Goal: Information Seeking & Learning: Check status

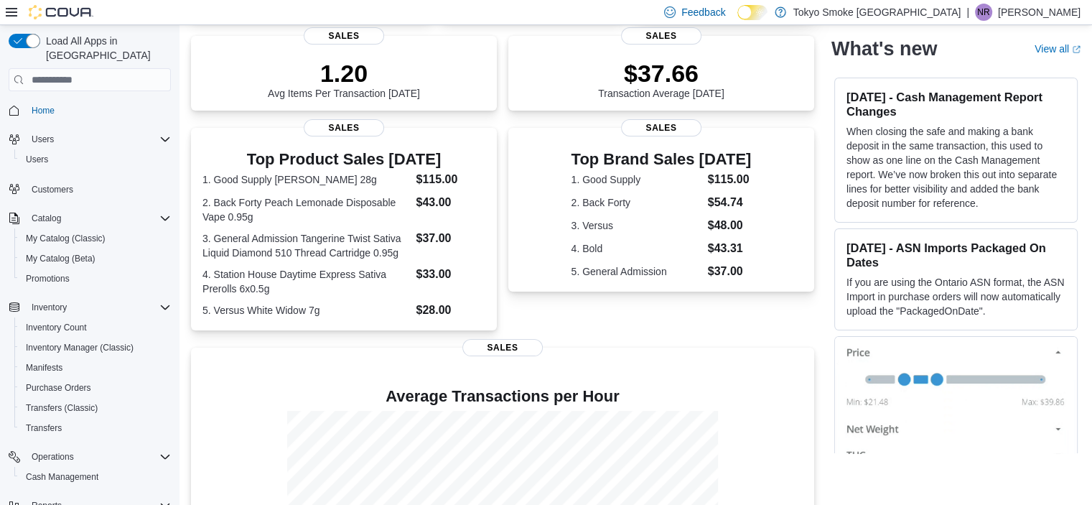
scroll to position [168, 0]
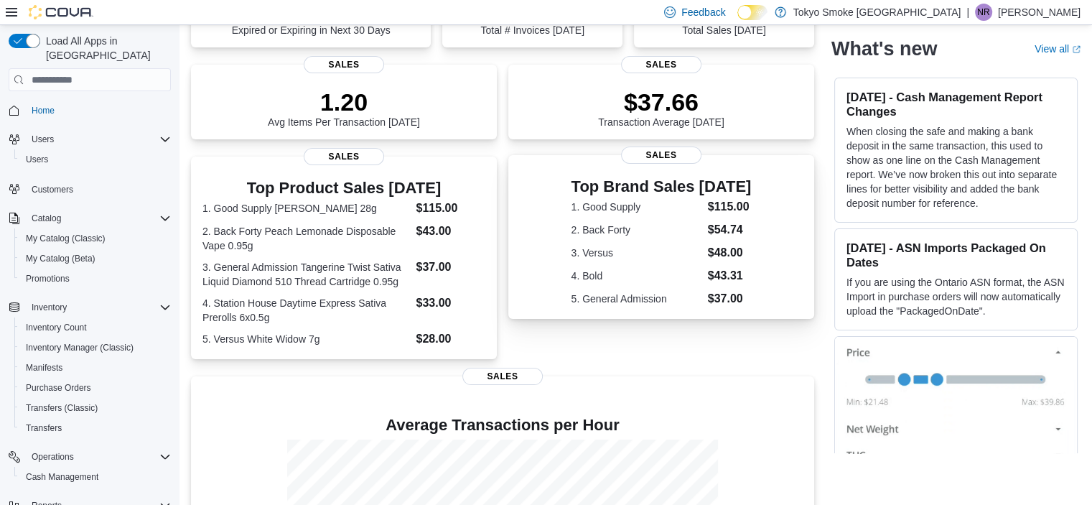
click at [692, 222] on dl "1. Good Supply $115.00 2. Back Forty $54.74 3. Versus $48.00 4. Bold $43.31 5. …" at bounding box center [661, 252] width 180 height 109
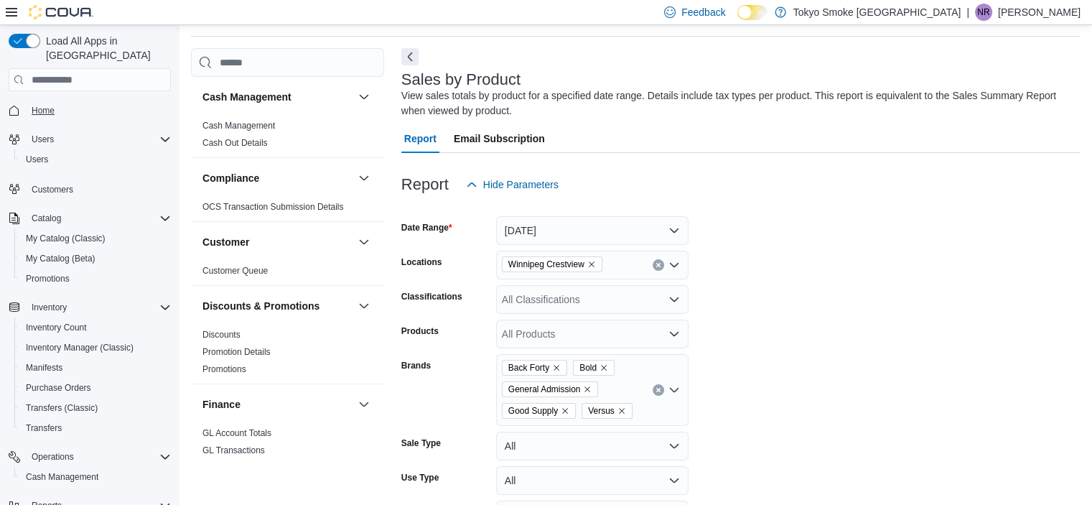
scroll to position [48, 0]
click at [36, 105] on span "Home" at bounding box center [43, 110] width 23 height 11
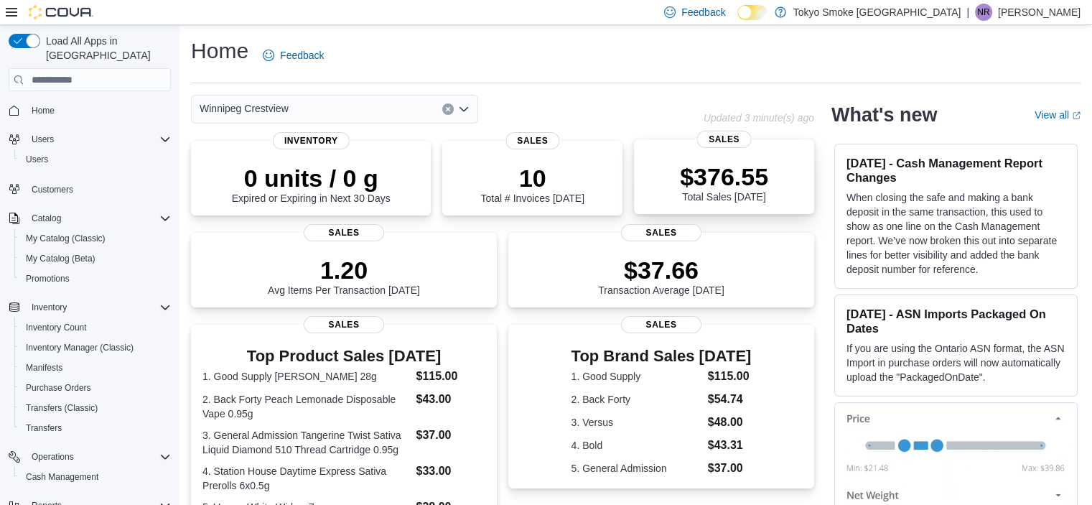
click at [663, 190] on div "$376.55 Total Sales Today" at bounding box center [723, 179] width 157 height 46
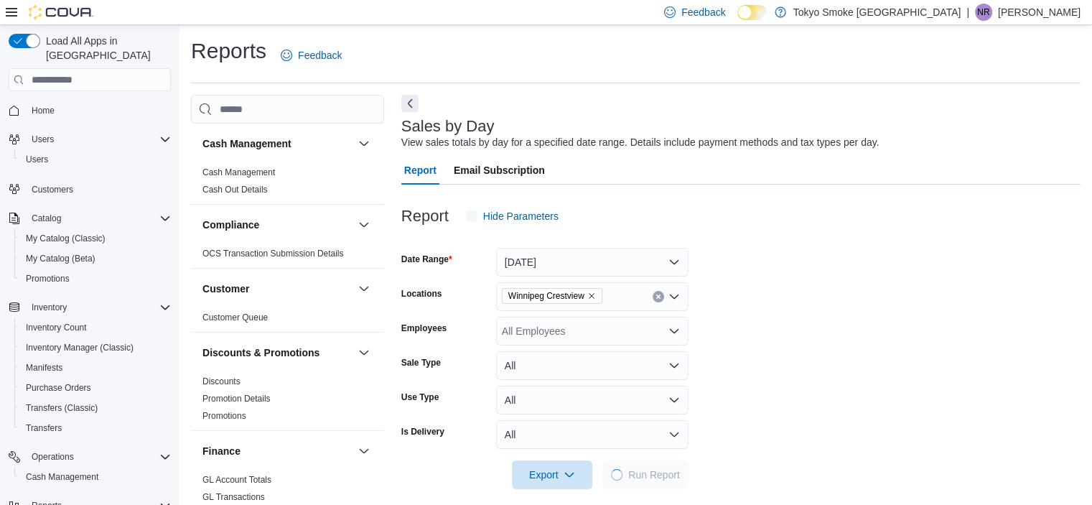
scroll to position [12, 0]
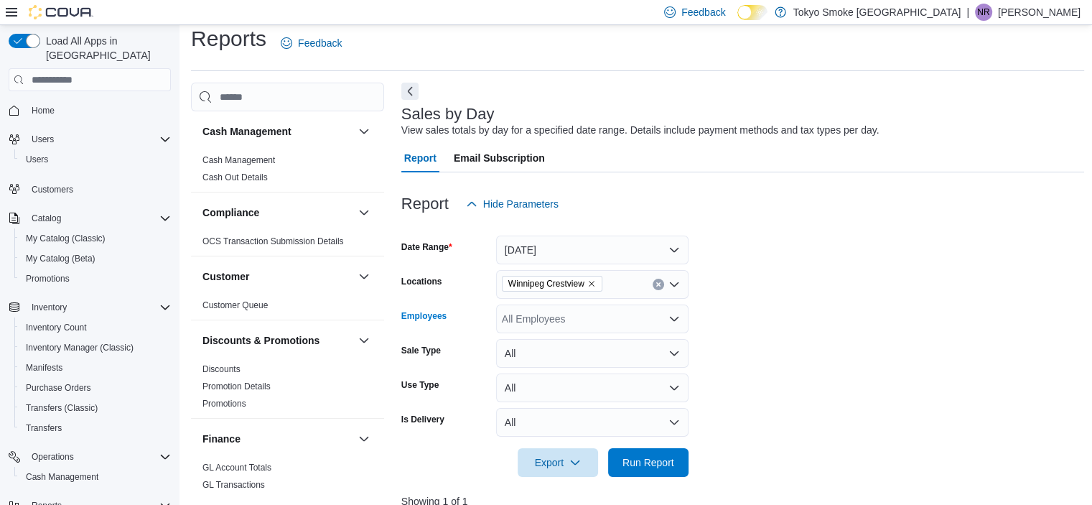
click at [602, 311] on div "All Employees" at bounding box center [592, 318] width 192 height 29
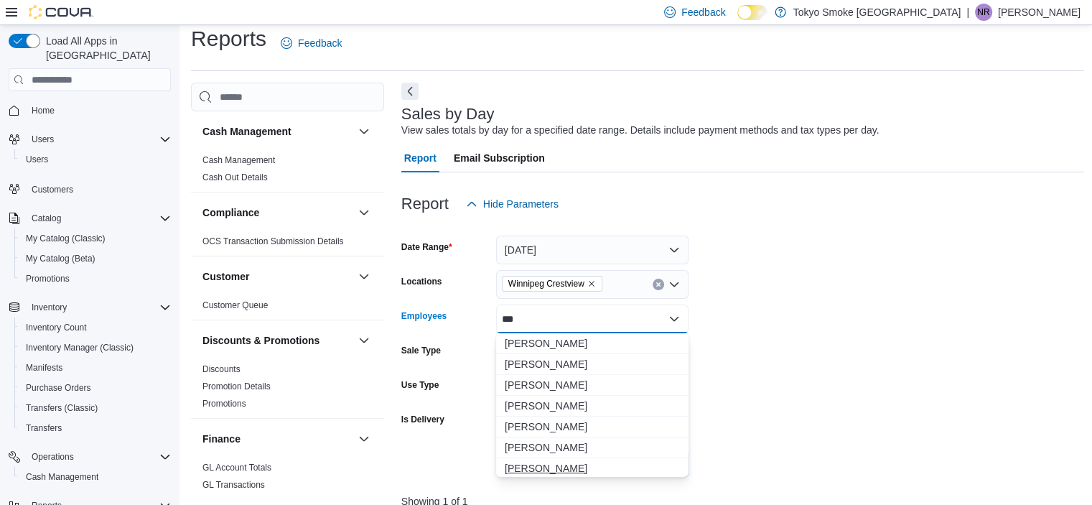
type input "***"
click at [563, 465] on span "[PERSON_NAME]" at bounding box center [592, 468] width 175 height 14
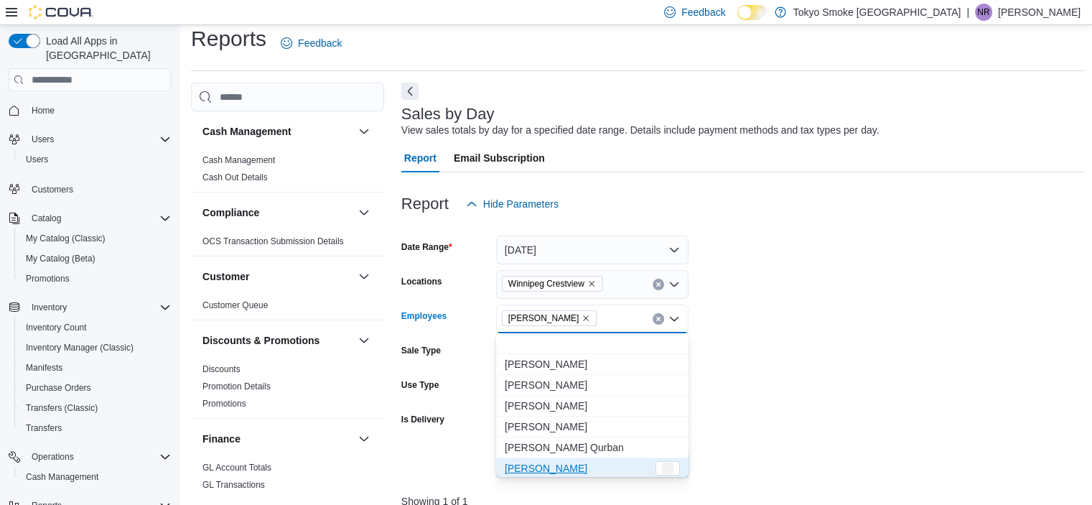
scroll to position [2, 0]
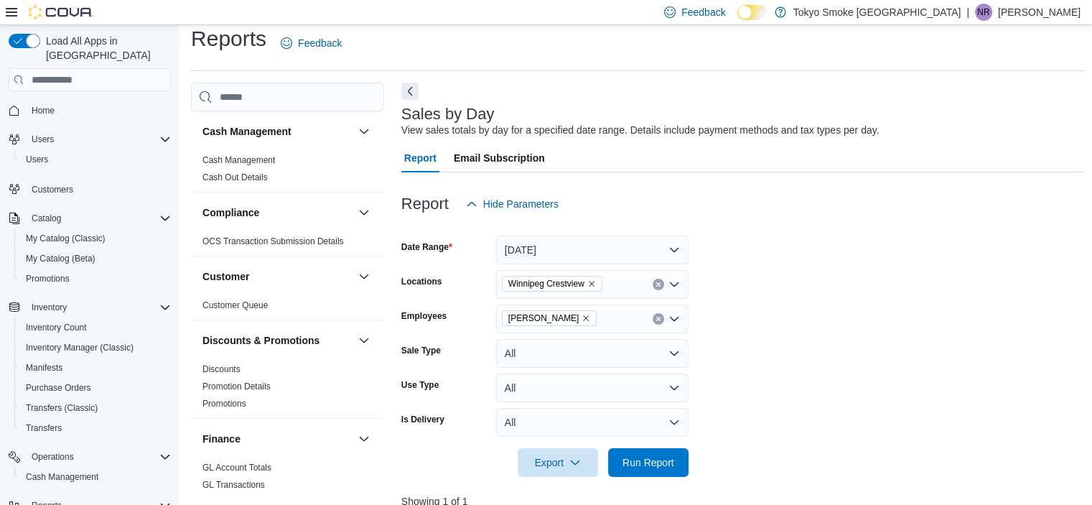
click at [962, 384] on form "Date Range Today Locations Winnipeg Crestview Employees Nicole Rusnak Sale Type…" at bounding box center [742, 347] width 683 height 258
click at [660, 467] on span "Run Report" at bounding box center [648, 461] width 52 height 14
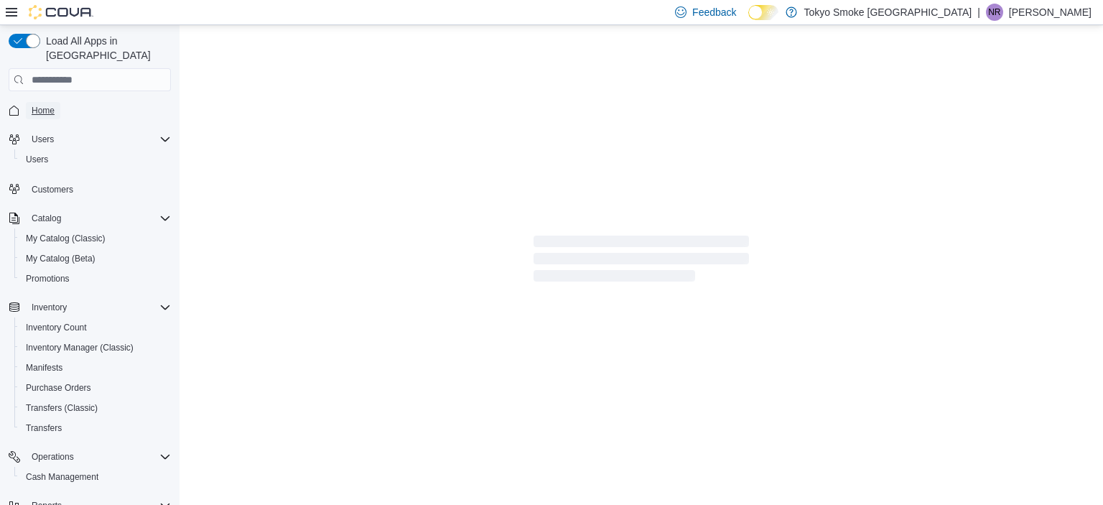
click at [52, 105] on span "Home" at bounding box center [43, 110] width 23 height 11
